Goal: Task Accomplishment & Management: Manage account settings

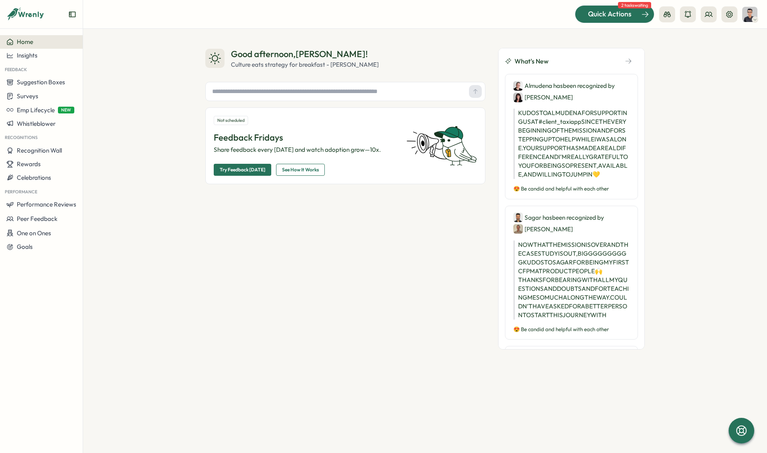
click at [593, 11] on span "Quick Actions" at bounding box center [610, 14] width 44 height 10
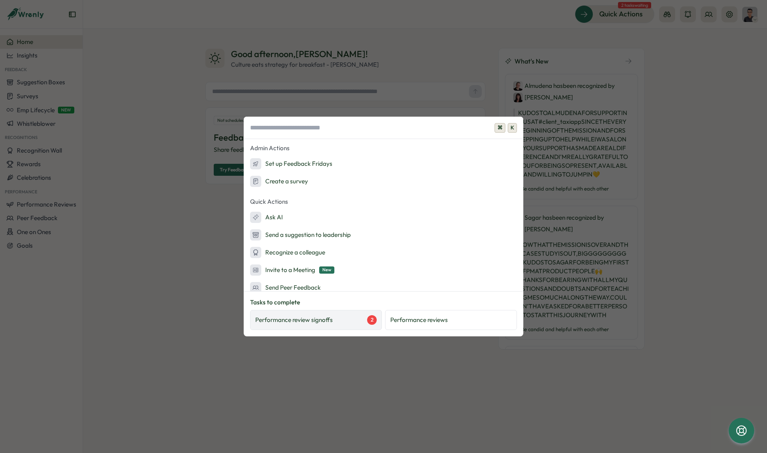
click at [306, 313] on div "Performance review signoffs 2" at bounding box center [316, 320] width 132 height 20
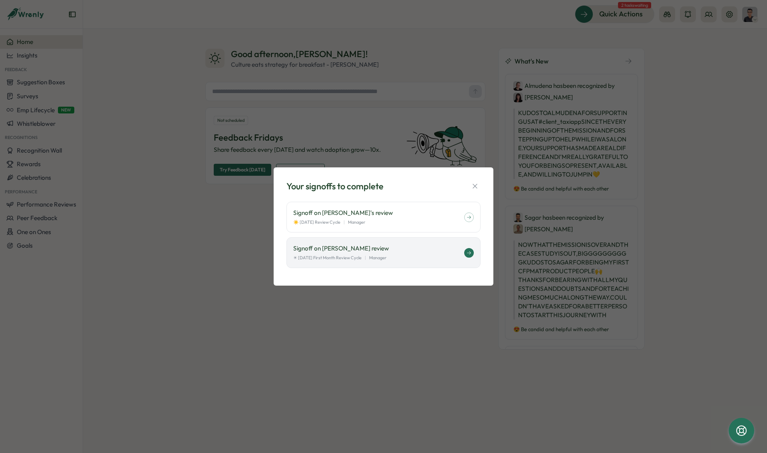
click at [340, 263] on div "Signoff on Laissa Duclos's review ☀ August 2025 First Month Review Cycle | Mana…" at bounding box center [384, 252] width 194 height 31
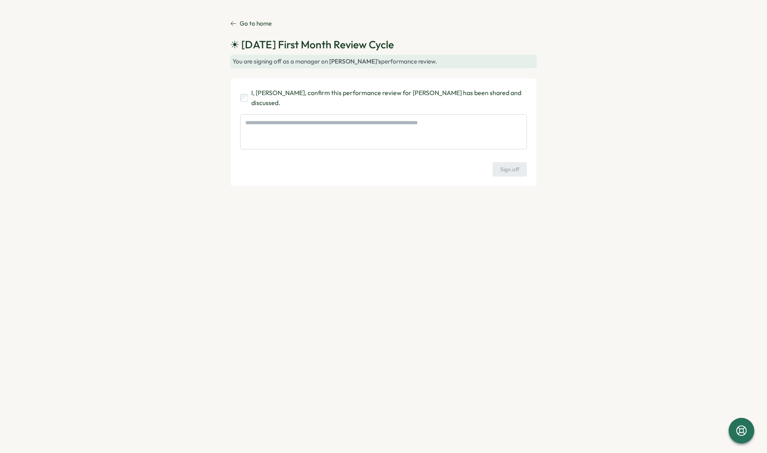
click at [265, 98] on div "I, Hasan Naqvi, confirm this performance review for Laissa Duclos has been shar…" at bounding box center [383, 132] width 307 height 109
click at [261, 94] on p "I, Hasan Naqvi, confirm this performance review for Laissa Duclos has been shar…" at bounding box center [389, 98] width 276 height 20
click at [523, 162] on button "Sign off" at bounding box center [510, 169] width 34 height 14
type textarea "*"
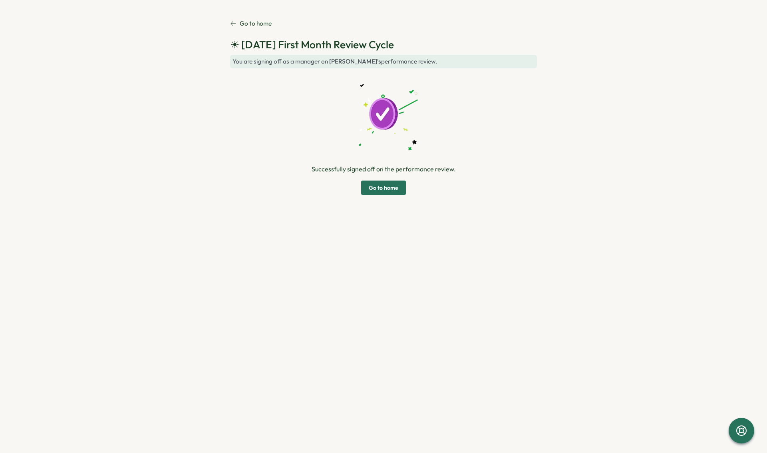
click at [375, 190] on span "Go to home" at bounding box center [384, 188] width 30 height 14
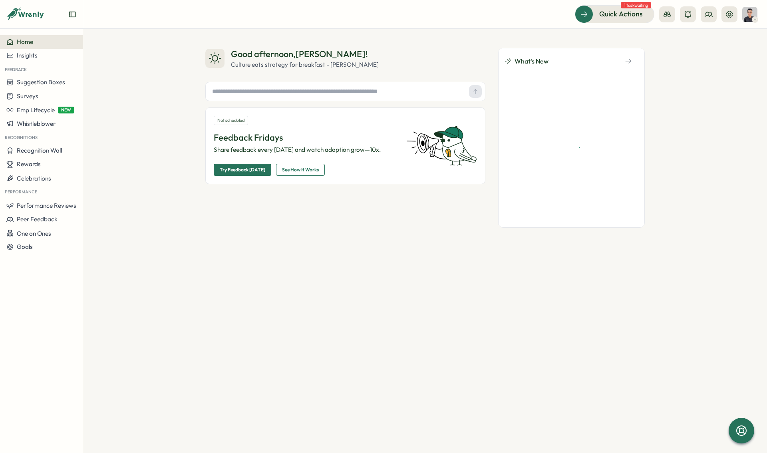
click at [590, 25] on header "Quick Actions 1 task waiting" at bounding box center [425, 14] width 684 height 29
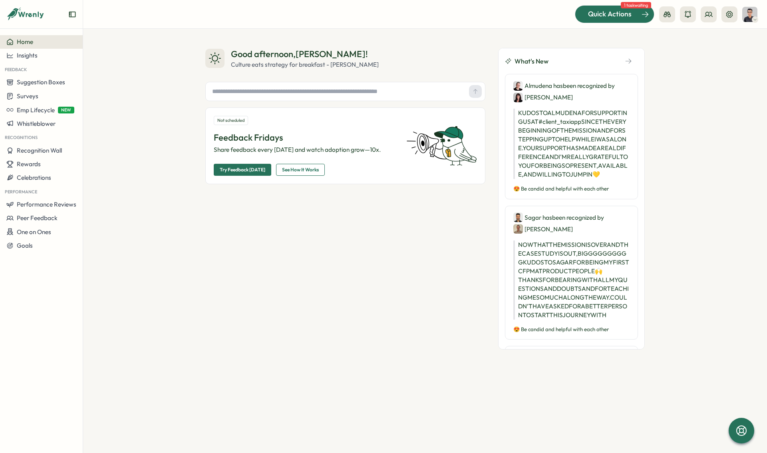
click at [592, 18] on span "Quick Actions" at bounding box center [610, 14] width 44 height 10
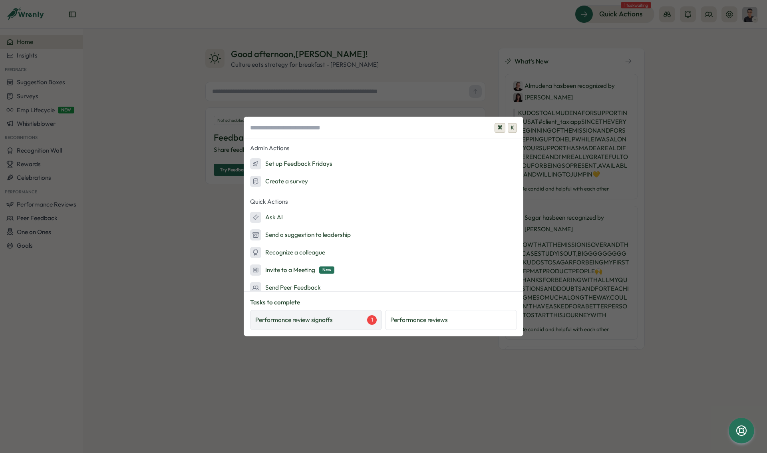
click at [321, 325] on div "Performance review signoffs 1" at bounding box center [316, 320] width 132 height 20
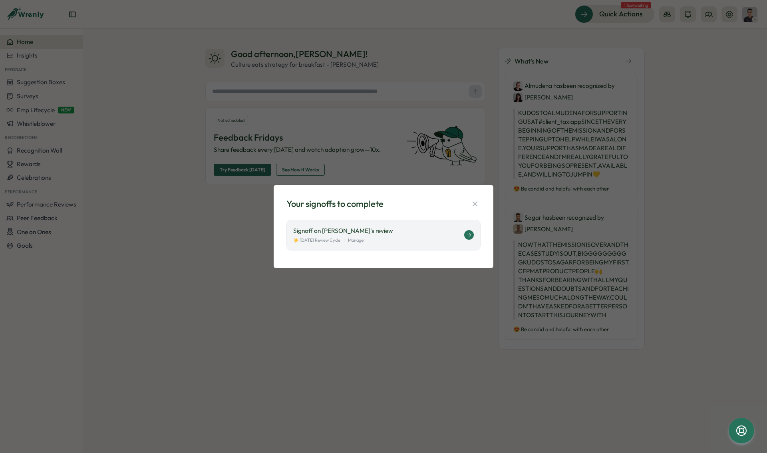
click at [322, 234] on p "Signoff on Stella Maliatsos's review" at bounding box center [378, 231] width 171 height 9
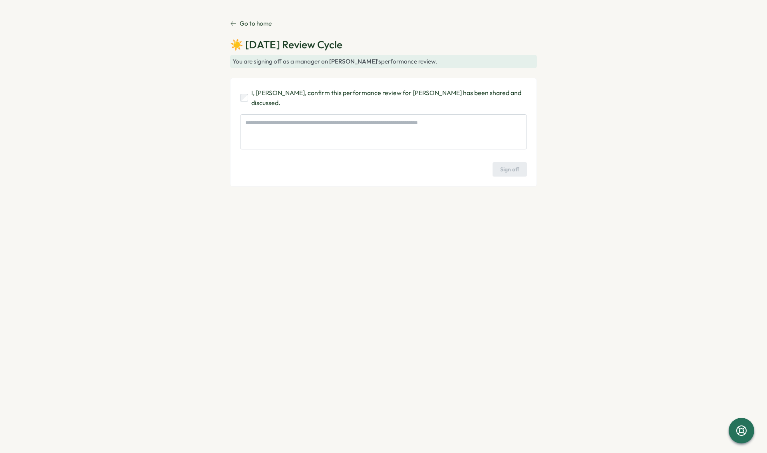
click at [251, 100] on div "I, [PERSON_NAME], confirm this performance review for [PERSON_NAME] has been sh…" at bounding box center [383, 98] width 287 height 20
click at [509, 163] on span "Sign off" at bounding box center [509, 170] width 19 height 14
type textarea "*"
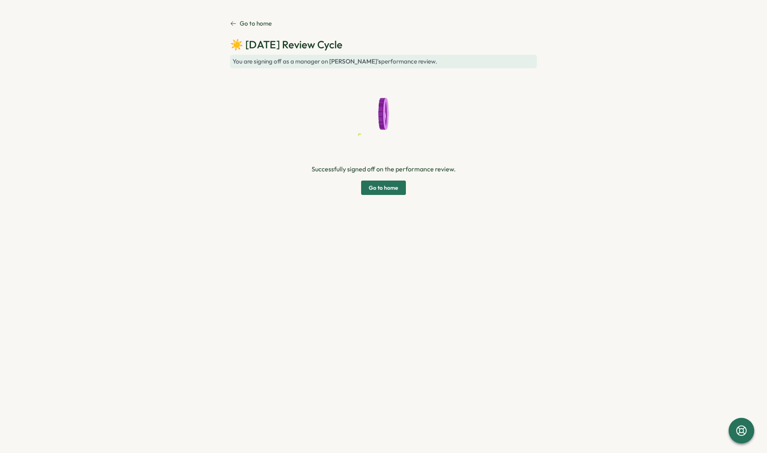
click at [379, 188] on span "Go to home" at bounding box center [384, 188] width 30 height 14
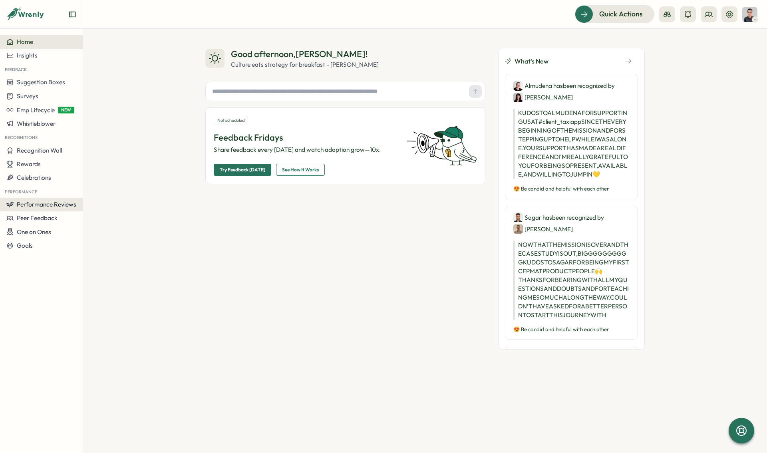
click at [33, 199] on button "Performance Reviews" at bounding box center [41, 205] width 83 height 14
click at [103, 193] on div "Reviews" at bounding box center [116, 189] width 62 height 9
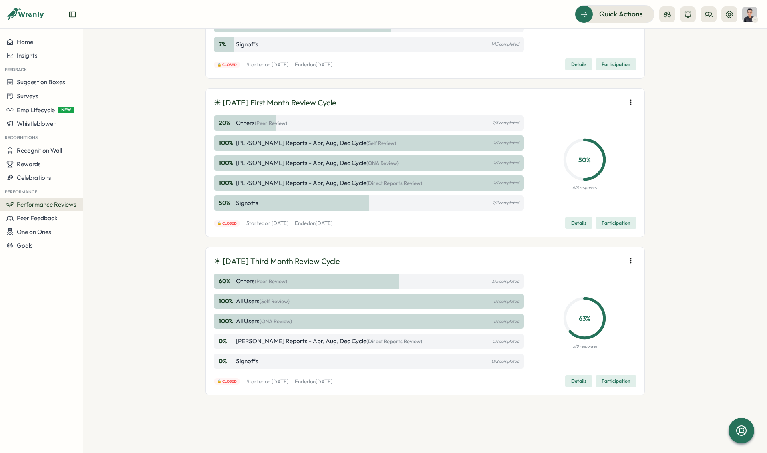
scroll to position [403, 0]
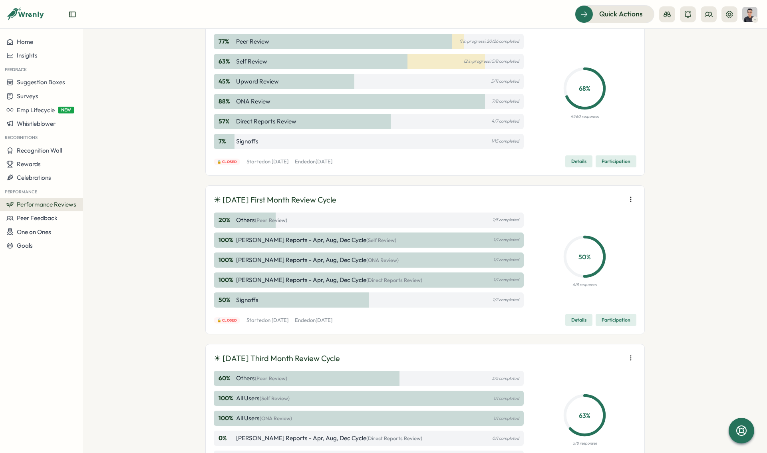
click at [243, 259] on p "Hasan Naqvi Reports - Apr, Aug, Dec Cycle (ONA Review)" at bounding box center [317, 260] width 163 height 9
click at [231, 304] on div "50 % Signoffs 1/2 completed" at bounding box center [369, 300] width 310 height 15
click at [628, 317] on span "Participation" at bounding box center [616, 319] width 29 height 11
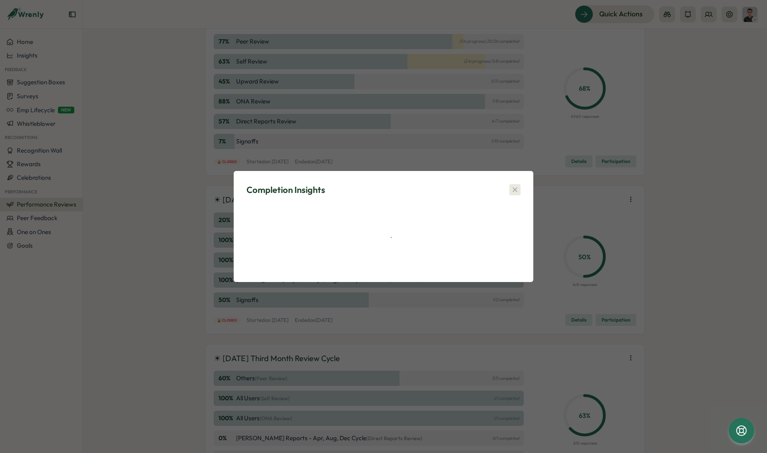
click at [515, 188] on icon "button" at bounding box center [515, 190] width 8 height 8
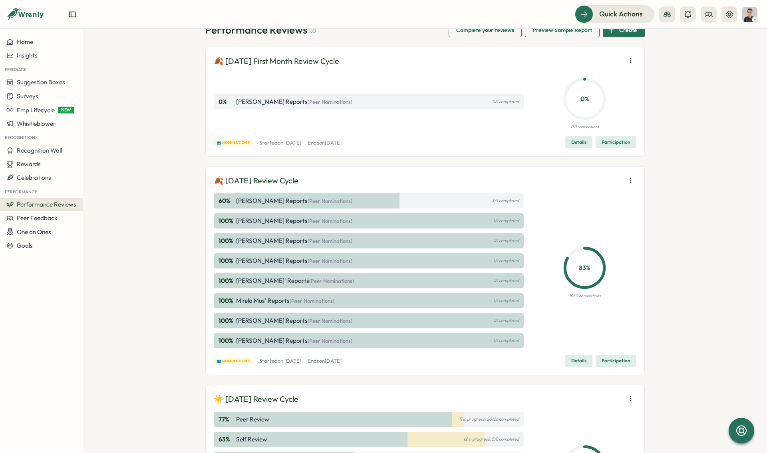
scroll to position [0, 0]
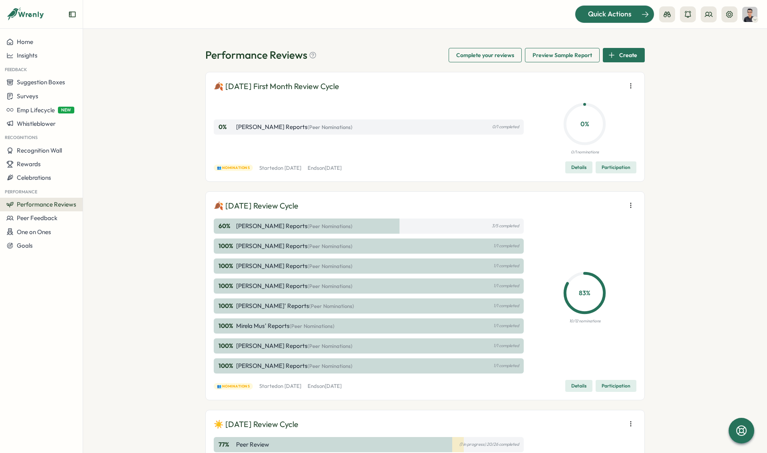
click at [625, 6] on div at bounding box center [614, 14] width 79 height 17
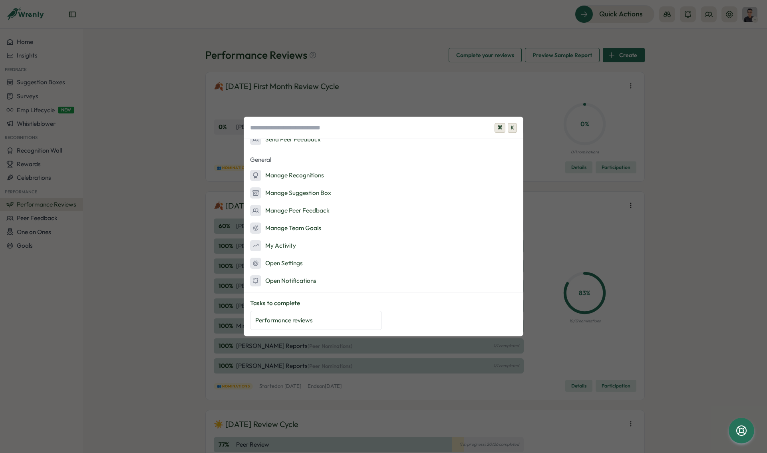
scroll to position [56, 0]
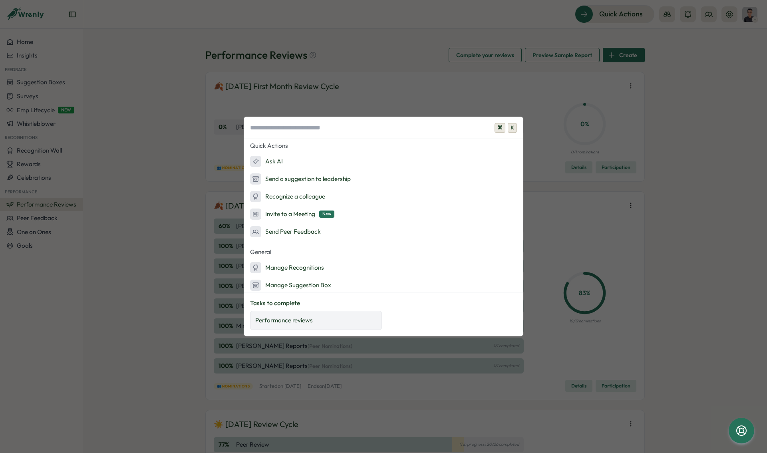
click at [283, 325] on div "Performance reviews" at bounding box center [316, 320] width 132 height 19
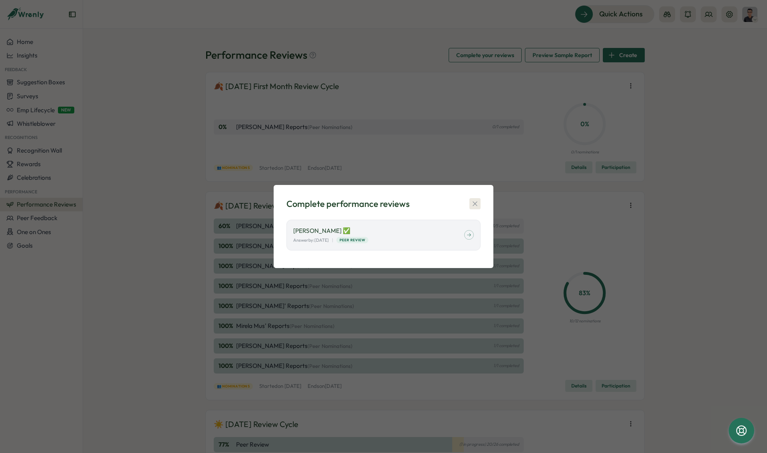
click at [470, 200] on button "button" at bounding box center [475, 203] width 11 height 11
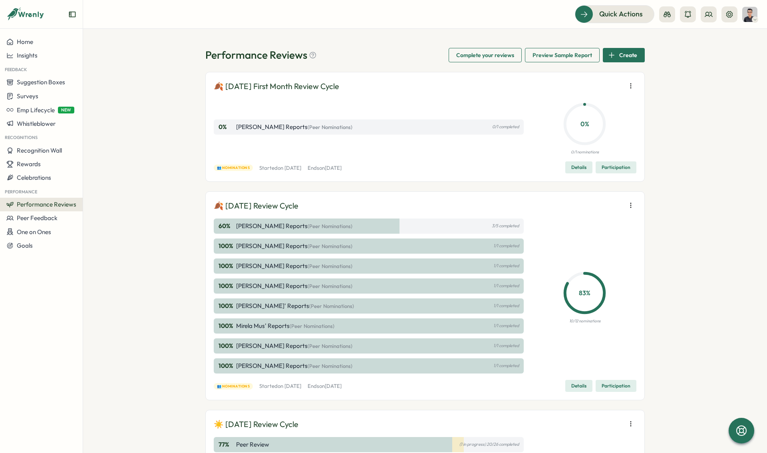
click at [239, 362] on p "Hasan Naqvi's Reports (Peer Nominations)" at bounding box center [294, 366] width 116 height 9
click at [589, 386] on button "Details" at bounding box center [578, 386] width 27 height 12
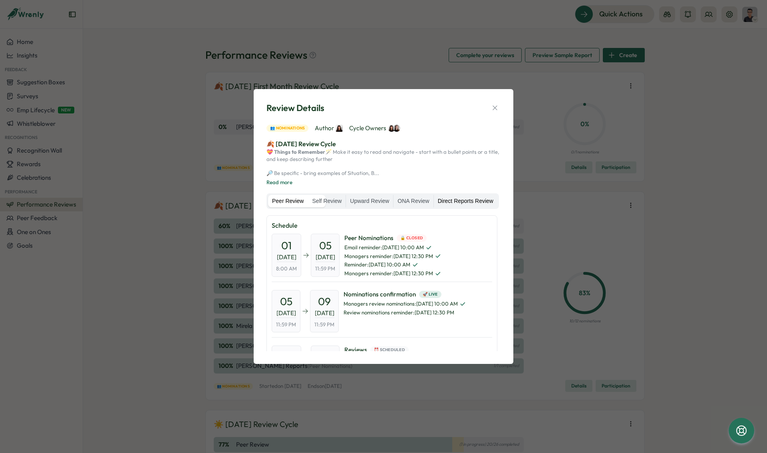
click at [434, 208] on label "Direct Reports Review" at bounding box center [466, 201] width 64 height 13
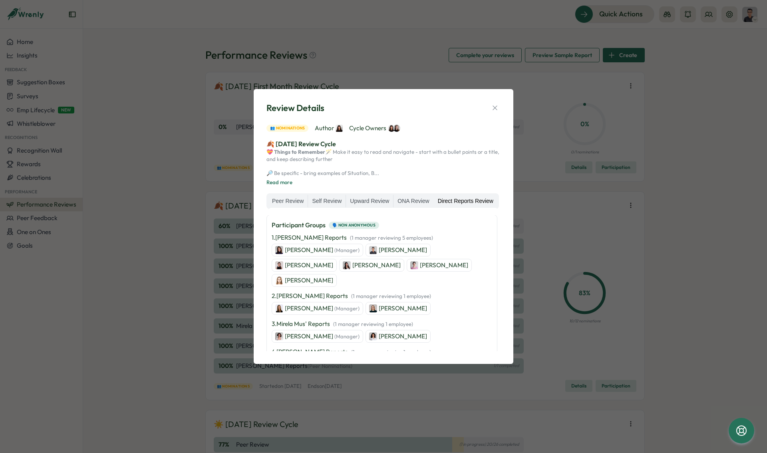
scroll to position [116, 0]
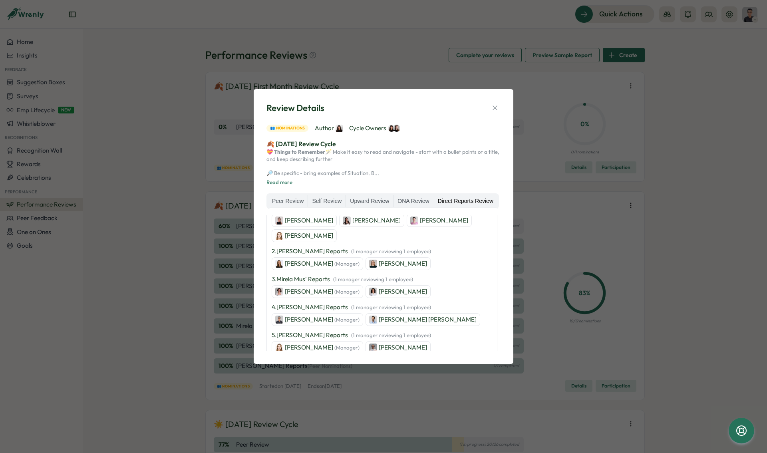
click at [303, 317] on p "Hasan Naqvi (Manager)" at bounding box center [322, 319] width 75 height 9
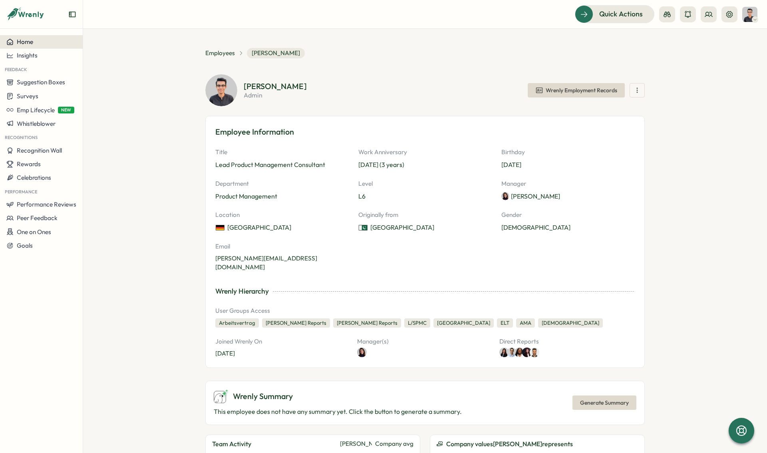
click at [30, 47] on button "Home" at bounding box center [41, 42] width 83 height 14
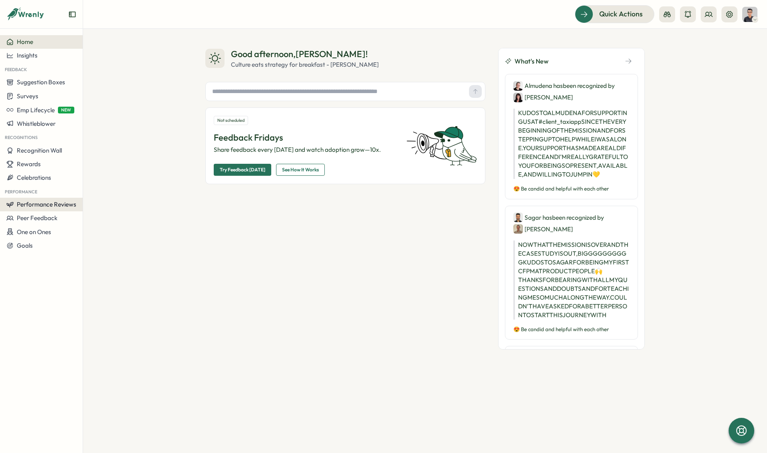
click at [28, 201] on span "Performance Reviews" at bounding box center [47, 205] width 60 height 8
click at [90, 208] on div "Insights" at bounding box center [116, 204] width 62 height 9
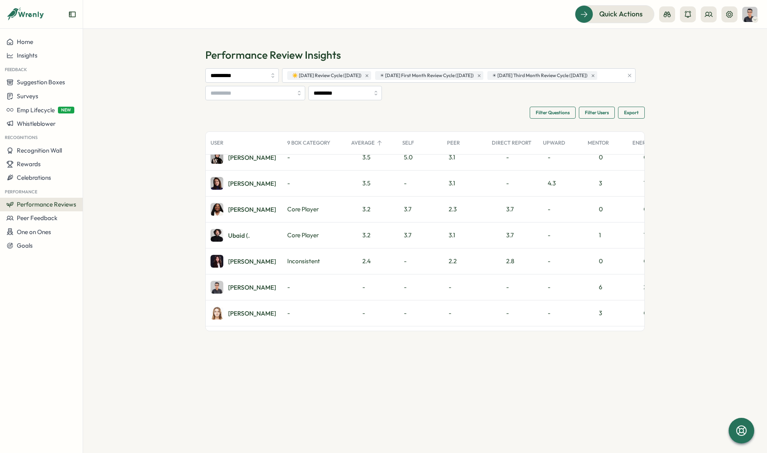
scroll to position [150, 0]
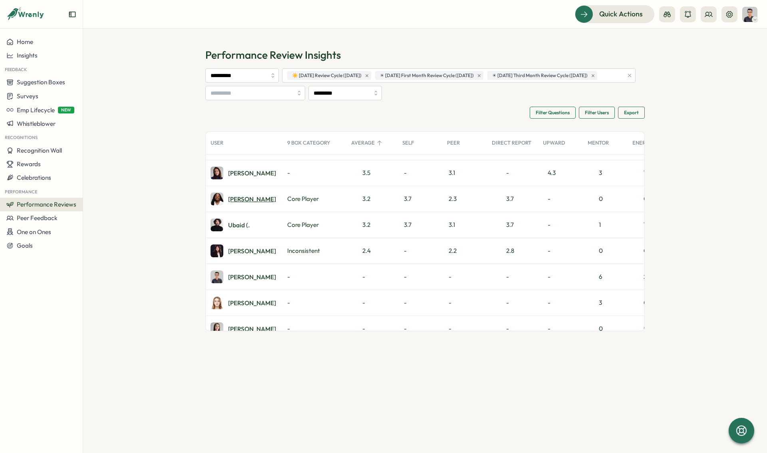
click at [237, 202] on div "Laissa D." at bounding box center [252, 199] width 48 height 6
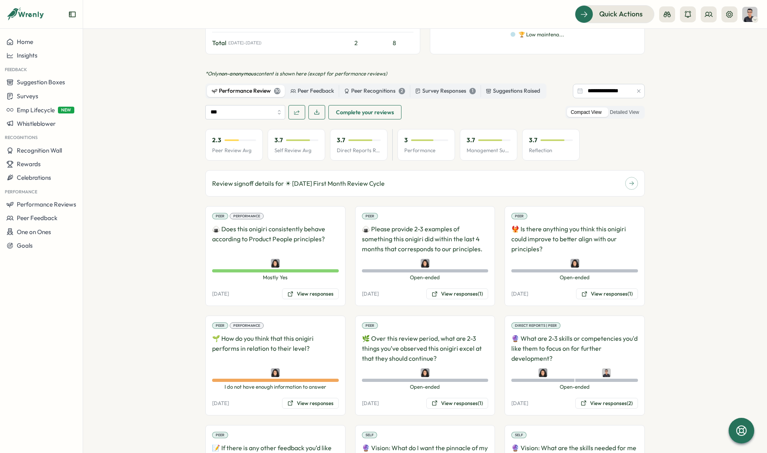
scroll to position [460, 0]
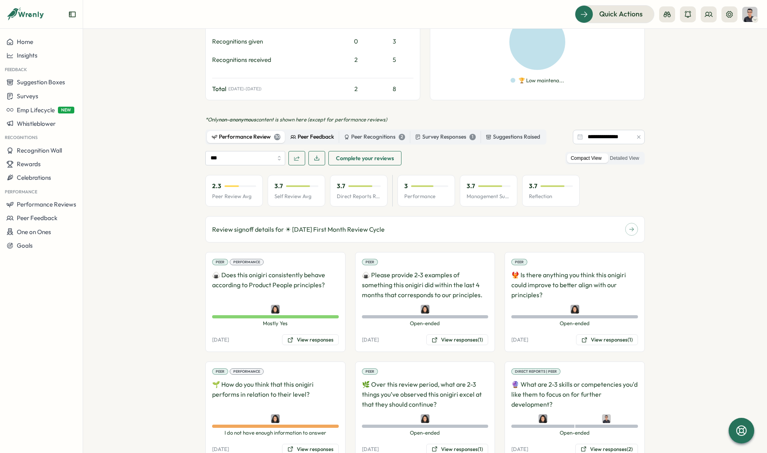
click at [298, 133] on div "Peer Feedback" at bounding box center [313, 137] width 44 height 9
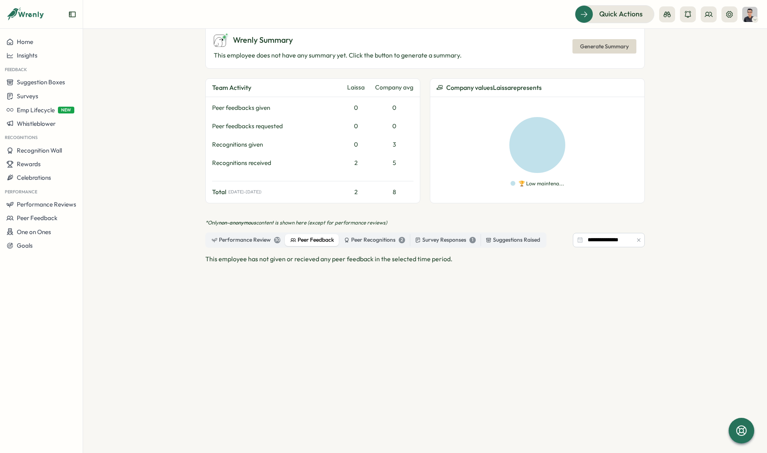
scroll to position [348, 0]
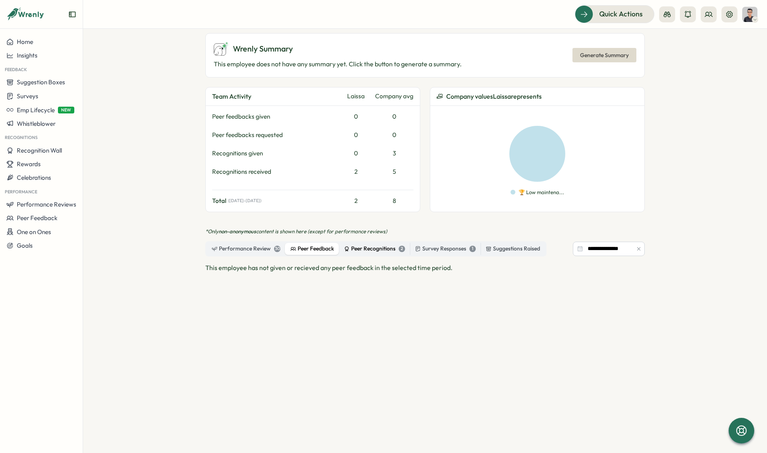
click at [362, 244] on label "Peer Recognitions 2" at bounding box center [374, 249] width 71 height 12
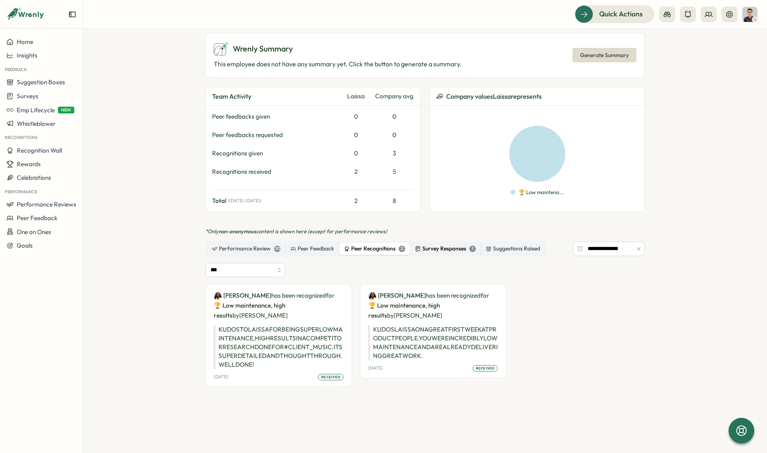
click at [432, 245] on div "Survey Responses 1" at bounding box center [445, 249] width 61 height 9
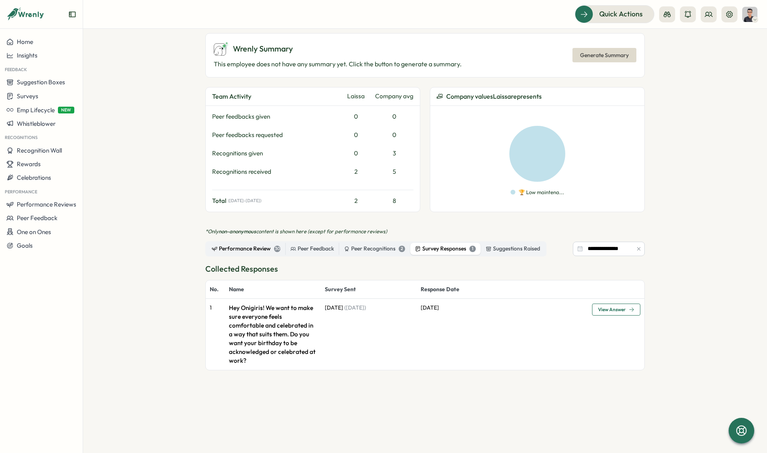
click at [232, 245] on div "Performance Review 30" at bounding box center [246, 249] width 69 height 9
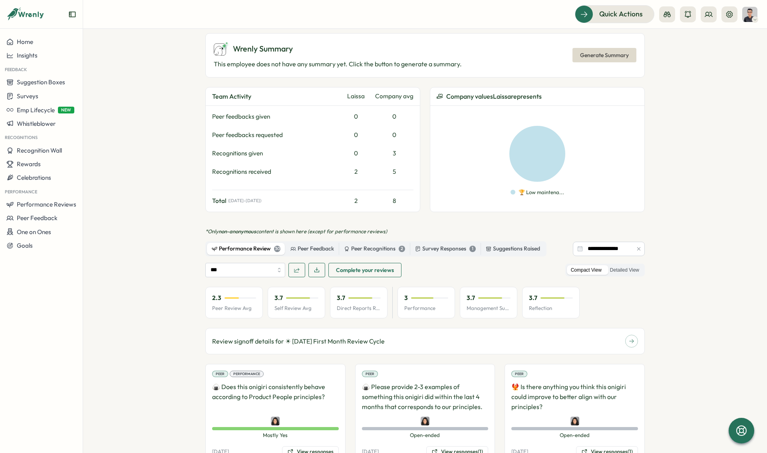
scroll to position [527, 0]
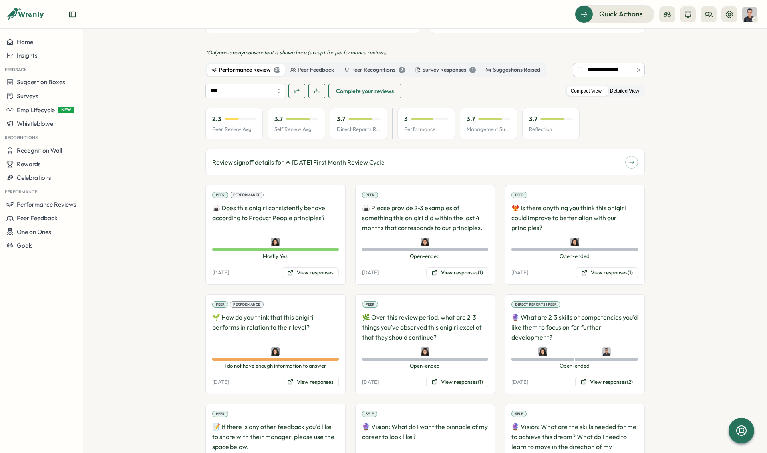
click at [628, 86] on label "Detailed View" at bounding box center [624, 91] width 37 height 10
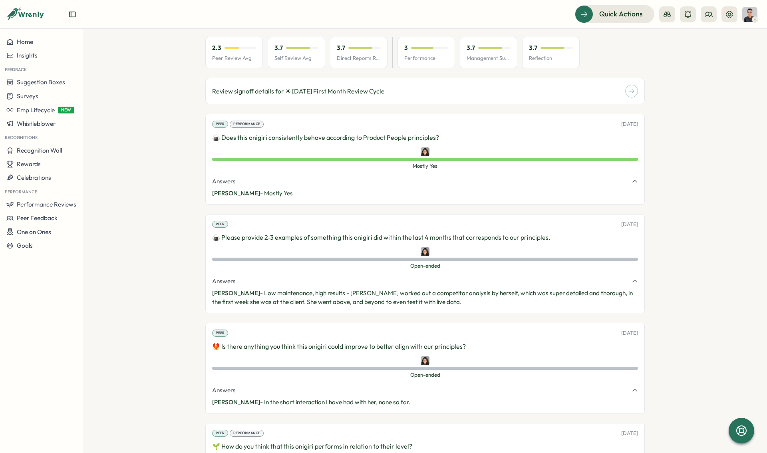
scroll to position [387, 0]
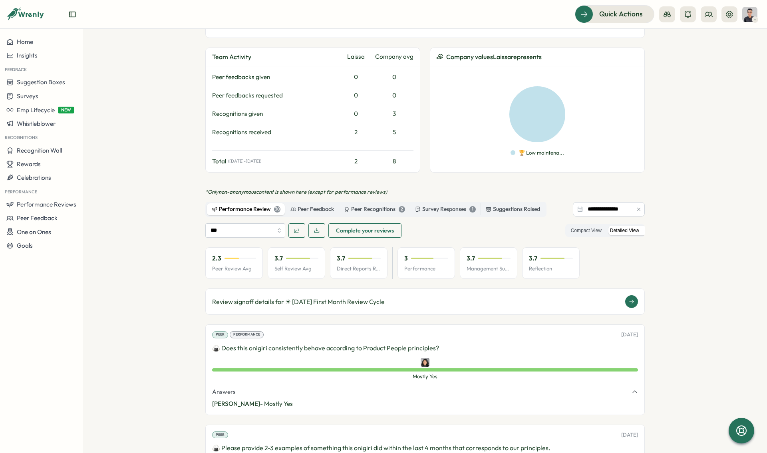
click at [322, 298] on div "Review signoff details for ☀ [DATE] First Month Review Cycle" at bounding box center [425, 301] width 426 height 13
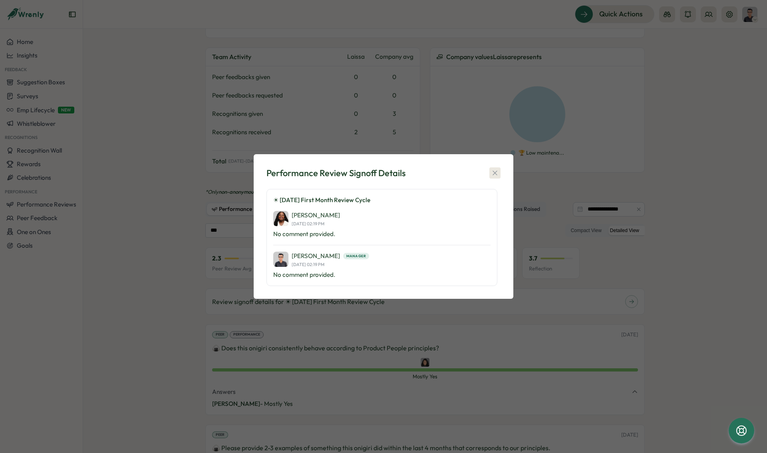
click at [494, 171] on icon "button" at bounding box center [495, 173] width 8 height 8
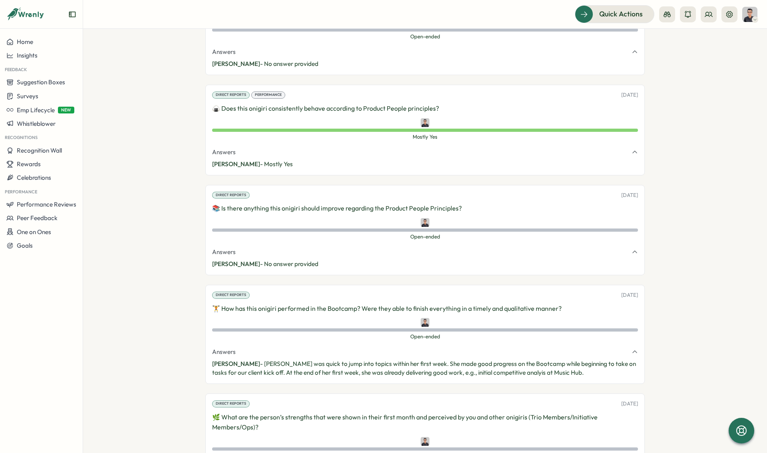
scroll to position [3854, 0]
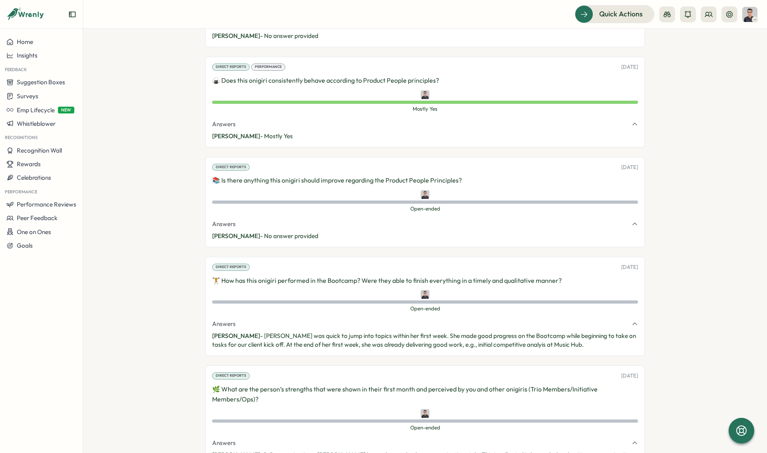
click at [335, 276] on p "🏋️ How has this onigiri performed in the Bootcamp? Were they able to finish eve…" at bounding box center [425, 281] width 426 height 10
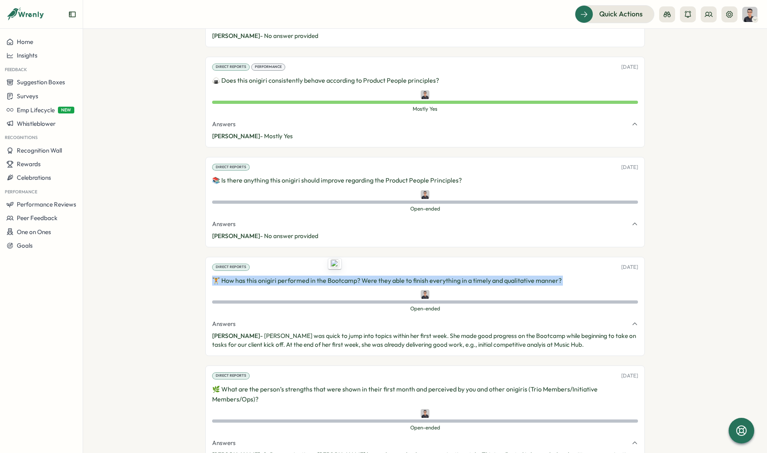
click at [335, 276] on p "🏋️ How has this onigiri performed in the Bootcamp? Were they able to finish eve…" at bounding box center [425, 281] width 426 height 10
click at [127, 281] on section "**********" at bounding box center [425, 241] width 684 height 424
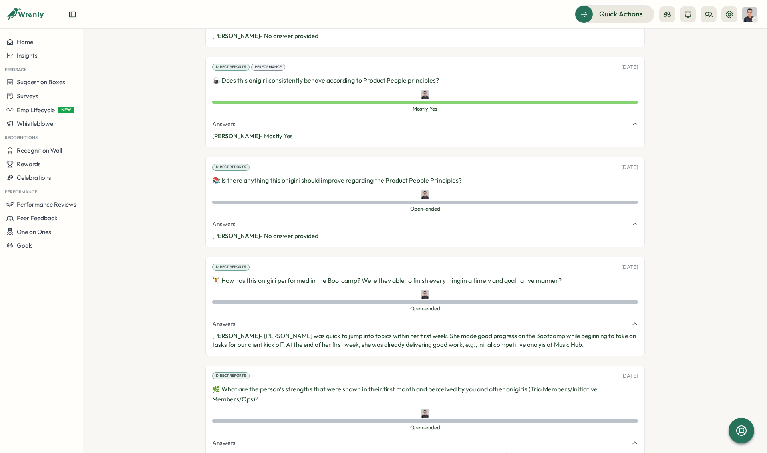
click at [303, 338] on p "[PERSON_NAME] was quick to jump into topics within her first week. She made goo…" at bounding box center [425, 341] width 426 height 18
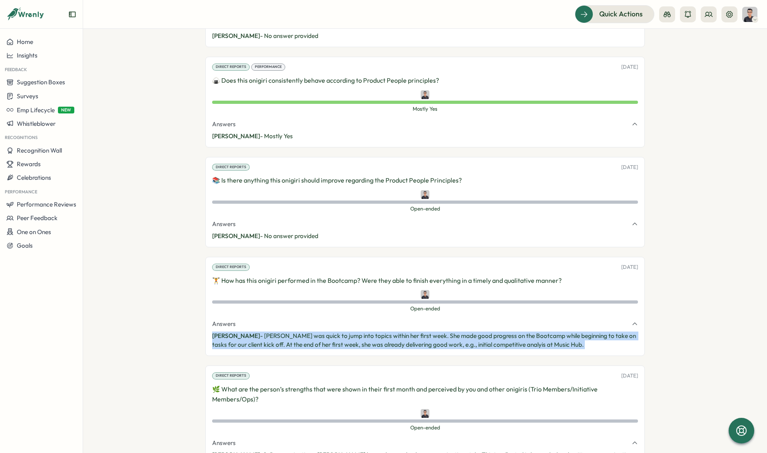
click at [303, 338] on p "[PERSON_NAME] was quick to jump into topics within her first week. She made goo…" at bounding box center [425, 341] width 426 height 18
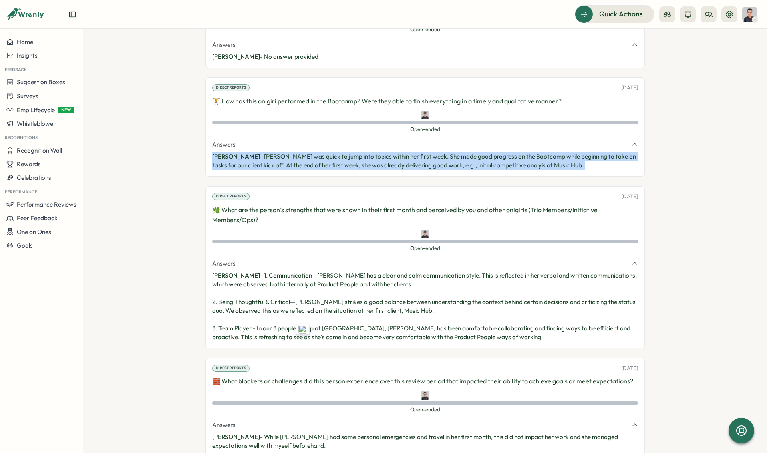
scroll to position [4029, 0]
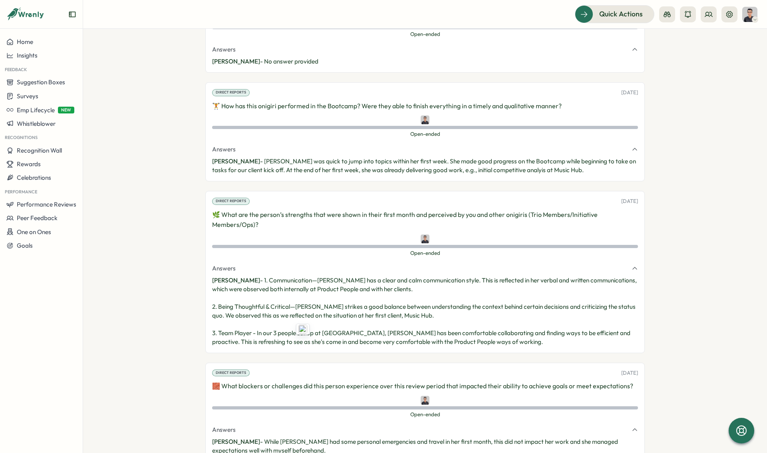
click at [172, 338] on section "**********" at bounding box center [425, 241] width 684 height 424
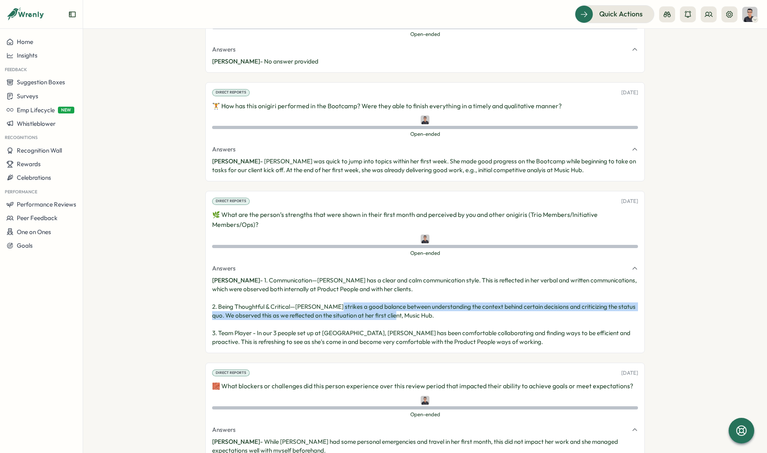
drag, startPoint x: 347, startPoint y: 298, endPoint x: 575, endPoint y: 303, distance: 227.8
click at [575, 303] on p "[PERSON_NAME] - 1. Communication—[PERSON_NAME] has a clear and calm communicati…" at bounding box center [425, 311] width 426 height 70
drag, startPoint x: 418, startPoint y: 305, endPoint x: 180, endPoint y: 308, distance: 238.2
click at [180, 308] on section "**********" at bounding box center [425, 241] width 684 height 424
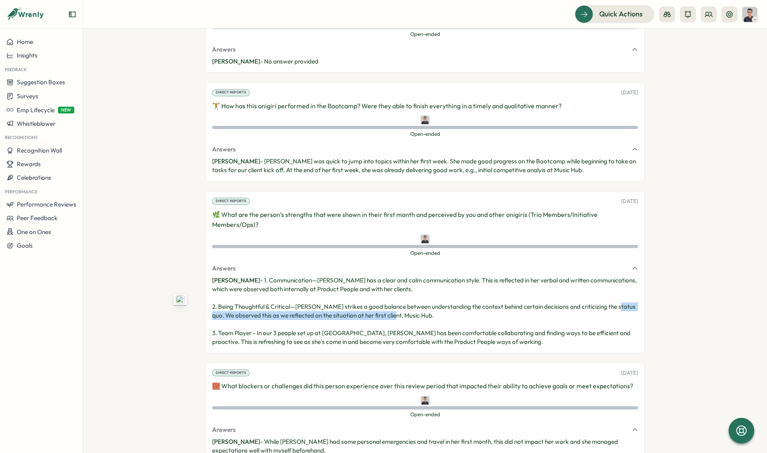
click at [174, 308] on section "**********" at bounding box center [425, 241] width 684 height 424
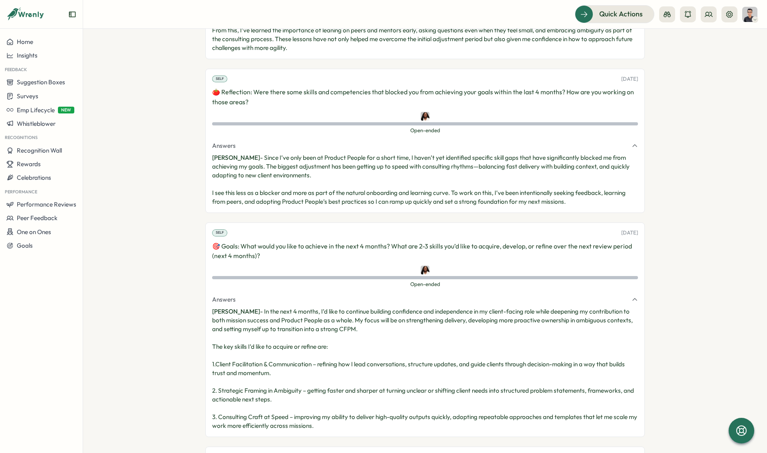
scroll to position [2625, 0]
